Goal: Transaction & Acquisition: Purchase product/service

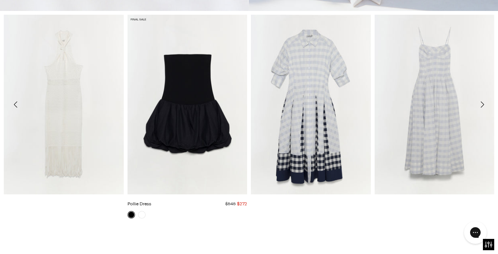
scroll to position [288, 0]
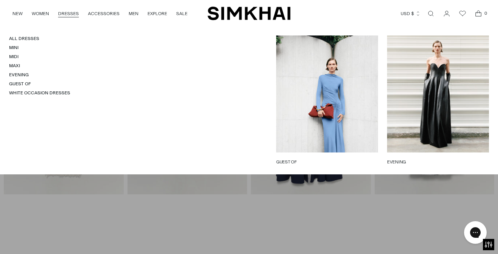
click at [59, 12] on link "DRESSES" at bounding box center [68, 13] width 21 height 17
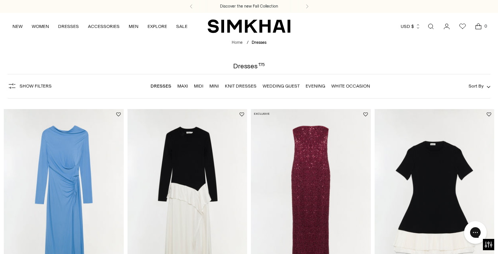
click at [199, 89] on link "Midi" at bounding box center [198, 85] width 9 height 5
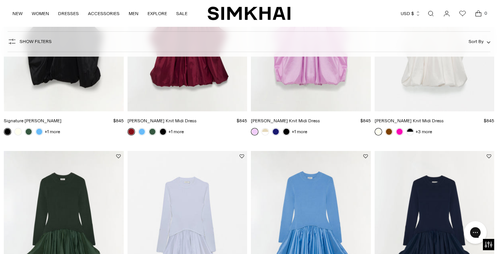
scroll to position [202, 0]
